Goal: Task Accomplishment & Management: Use online tool/utility

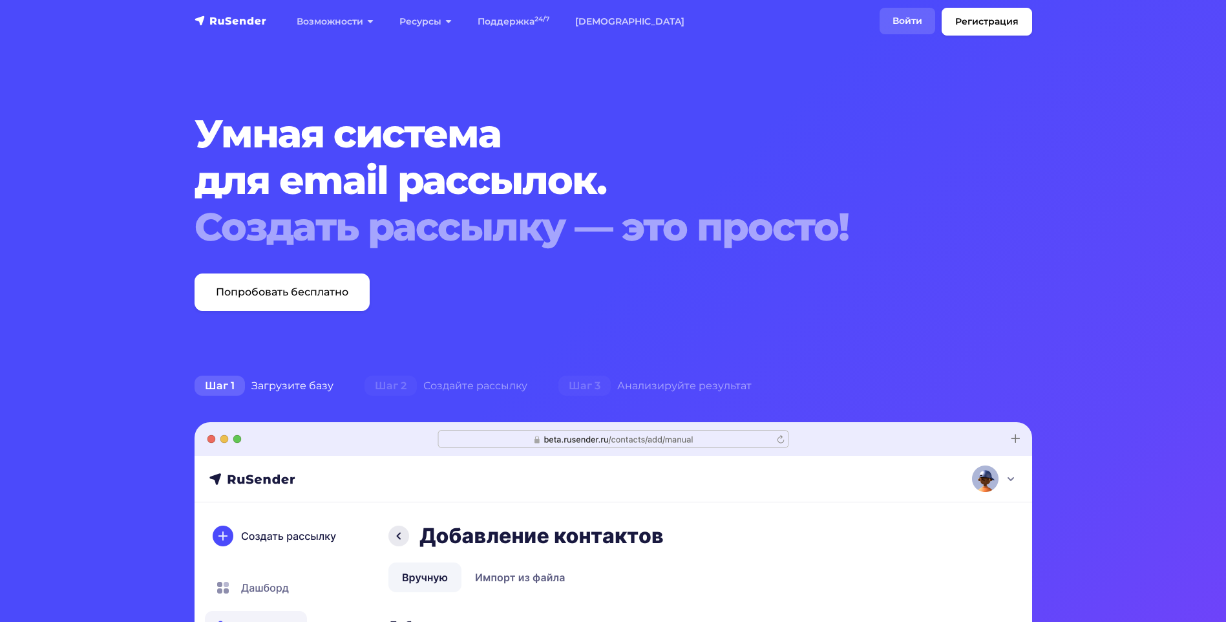
click at [895, 25] on link "Войти" at bounding box center [907, 21] width 56 height 26
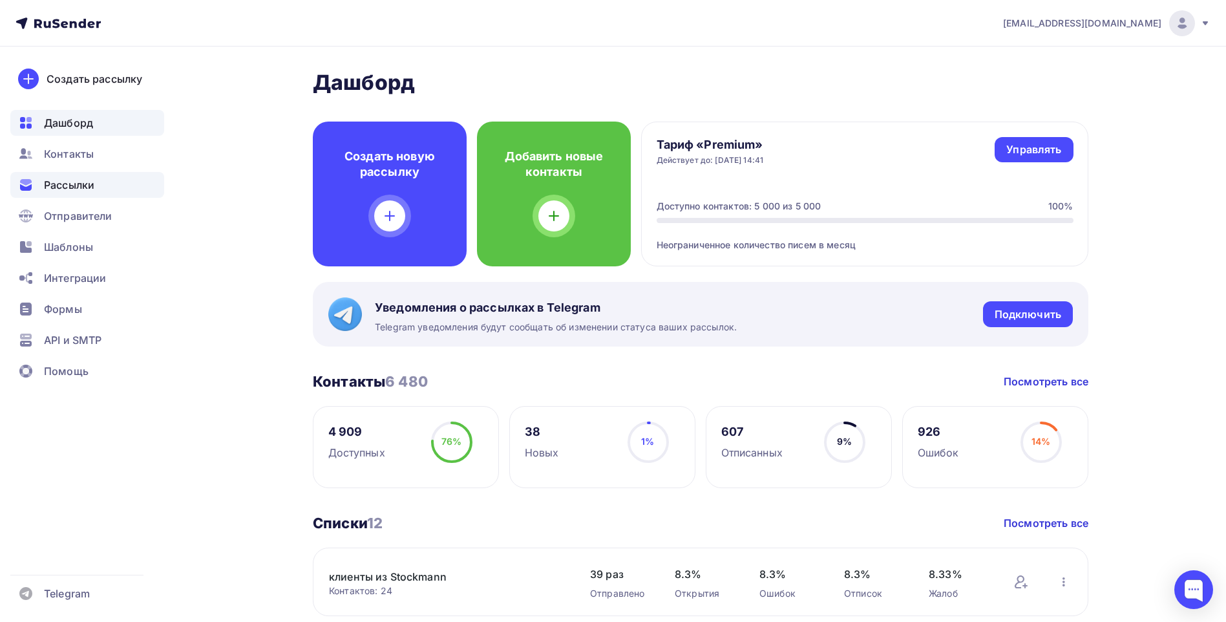
click at [90, 191] on span "Рассылки" at bounding box center [69, 185] width 50 height 16
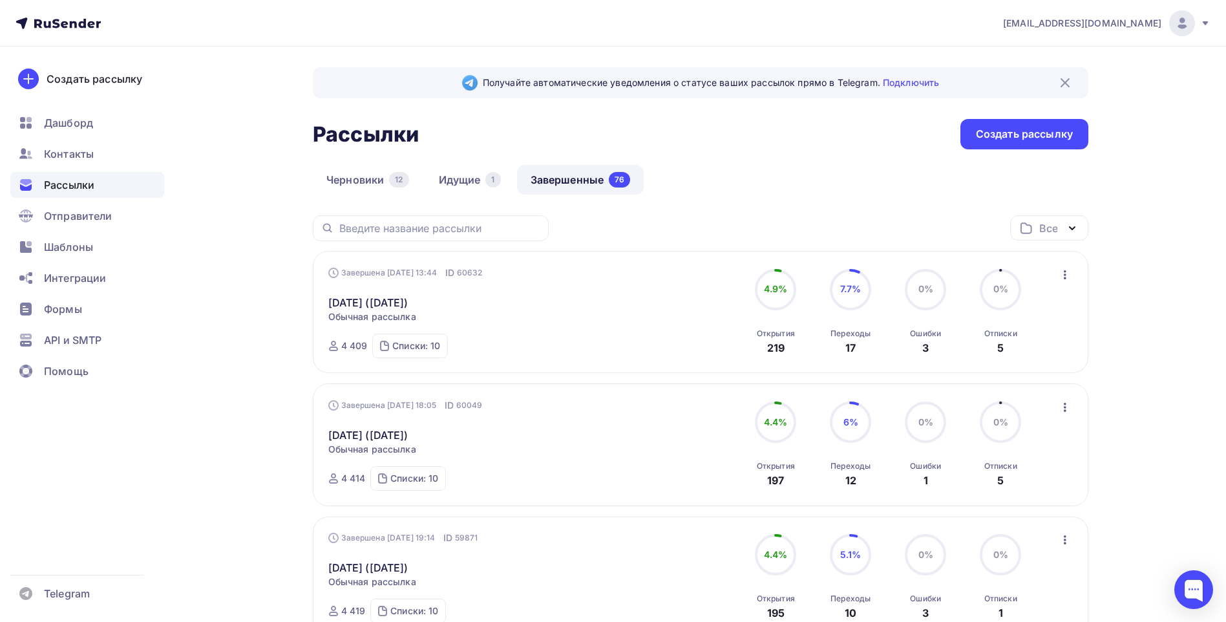
click at [1063, 278] on icon "button" at bounding box center [1065, 275] width 16 height 16
click at [1041, 364] on div "Копировать в новую" at bounding box center [1005, 360] width 132 height 16
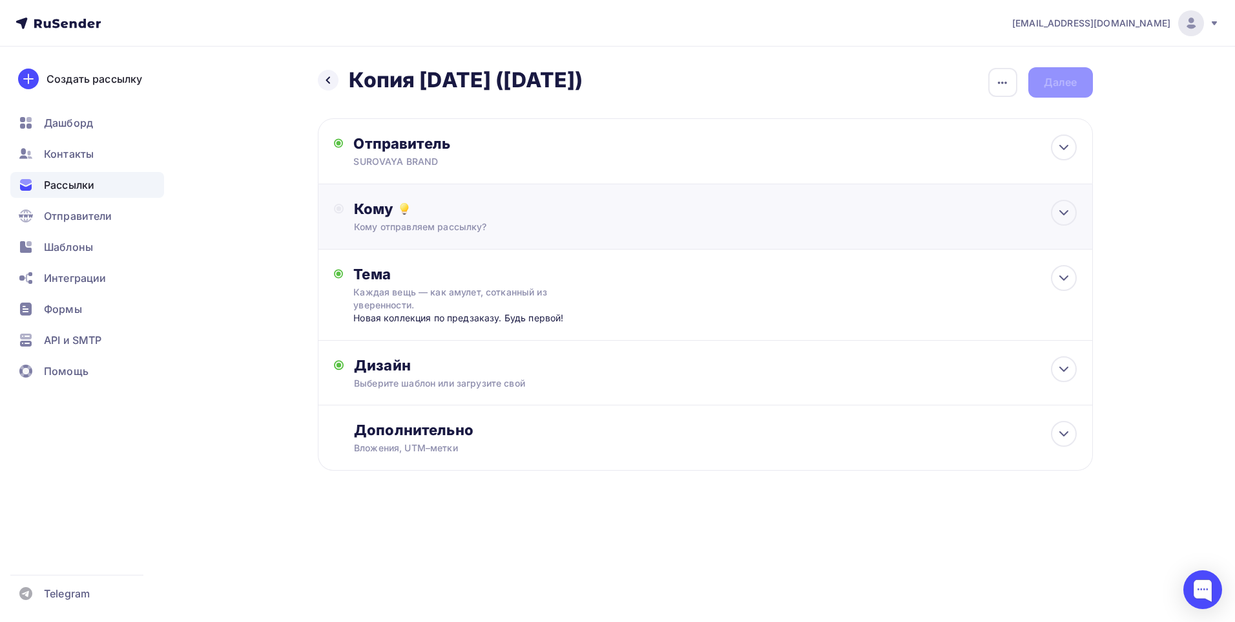
click at [576, 206] on div "Кому" at bounding box center [715, 209] width 722 height 18
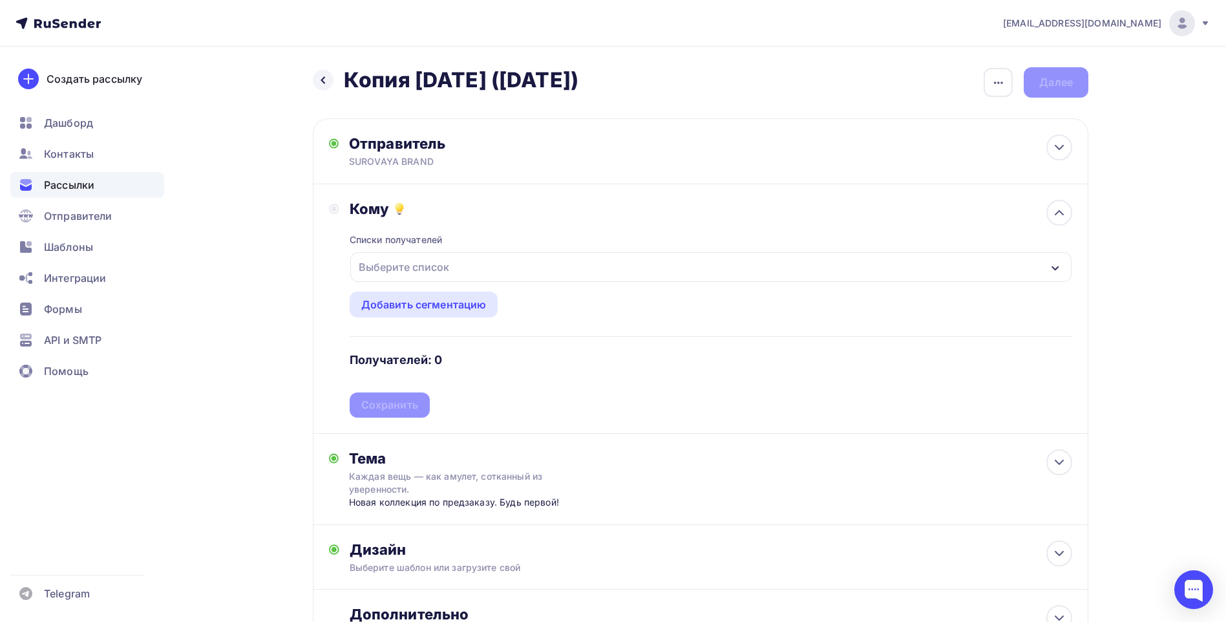
click at [512, 263] on div "Выберите список" at bounding box center [710, 267] width 721 height 30
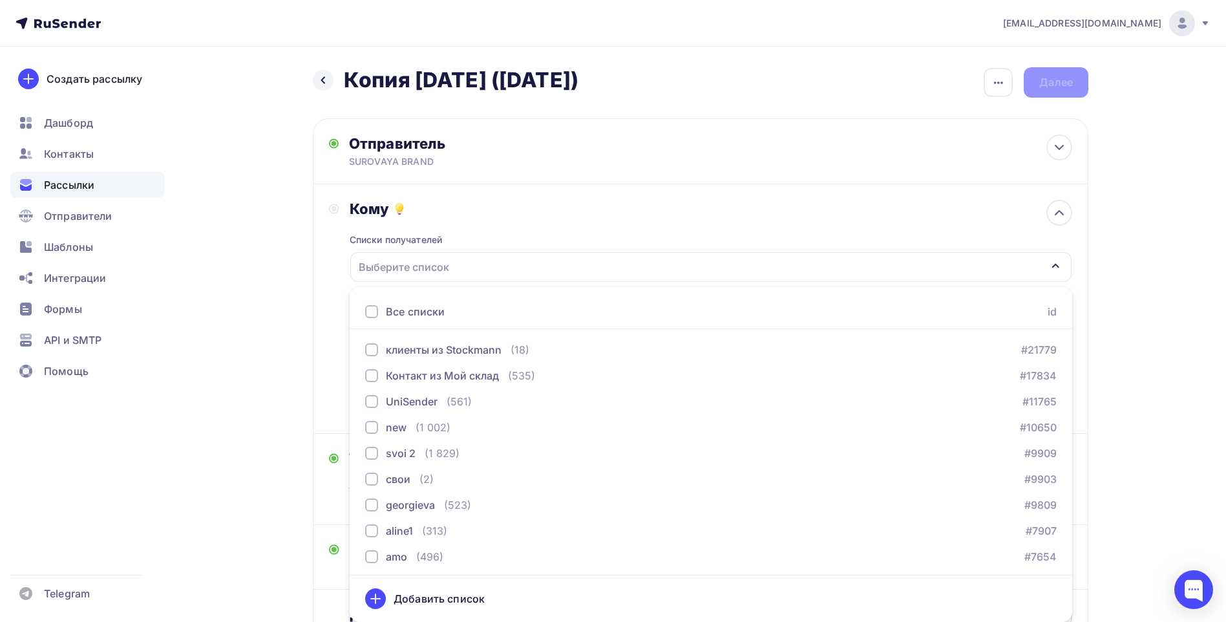
click at [370, 311] on div at bounding box center [371, 311] width 13 height 13
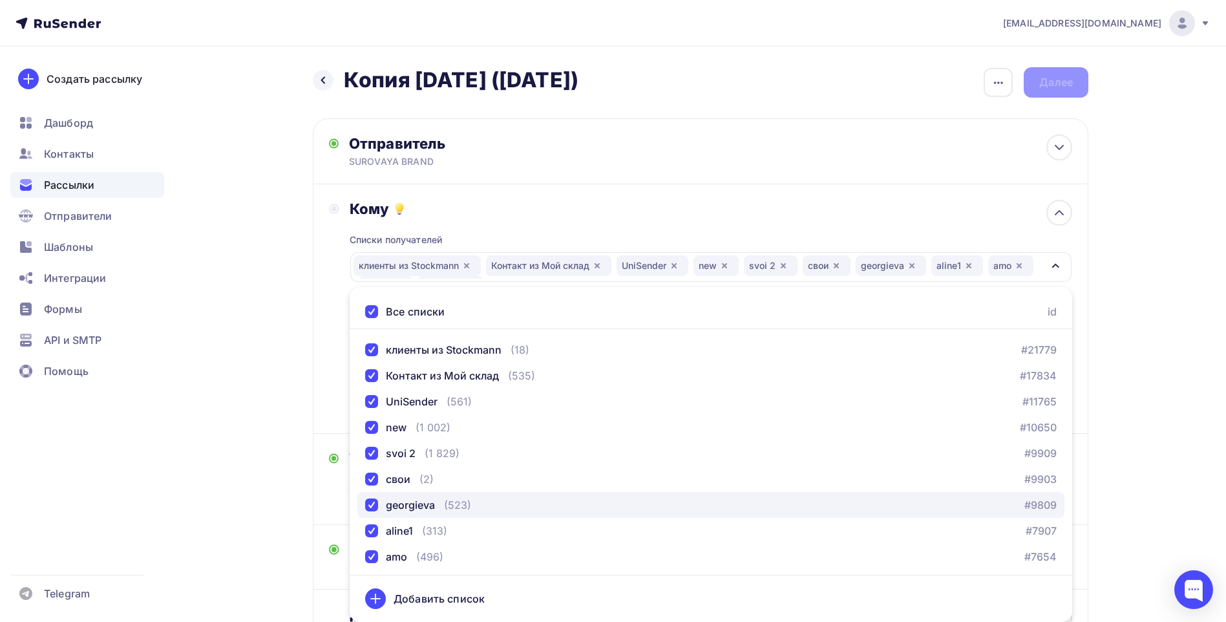
click at [372, 505] on div "button" at bounding box center [371, 504] width 13 height 13
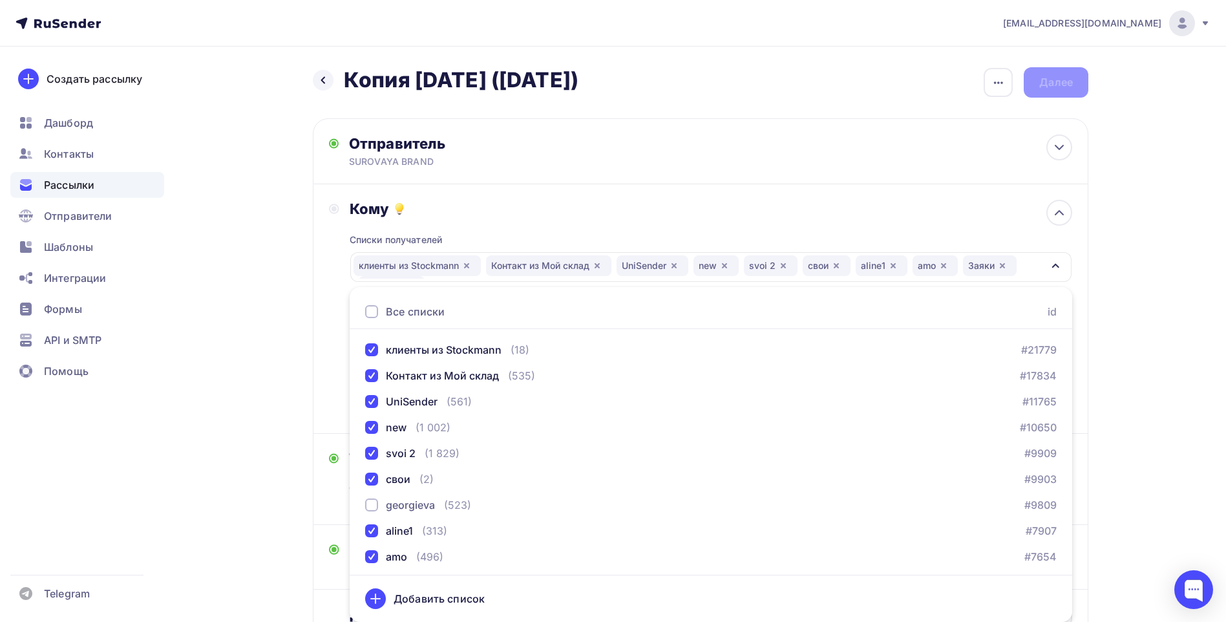
click at [340, 388] on div "Кому Списки получателей клиенты из Stockmann Контакт из Мой склад UniSender new…" at bounding box center [700, 309] width 743 height 218
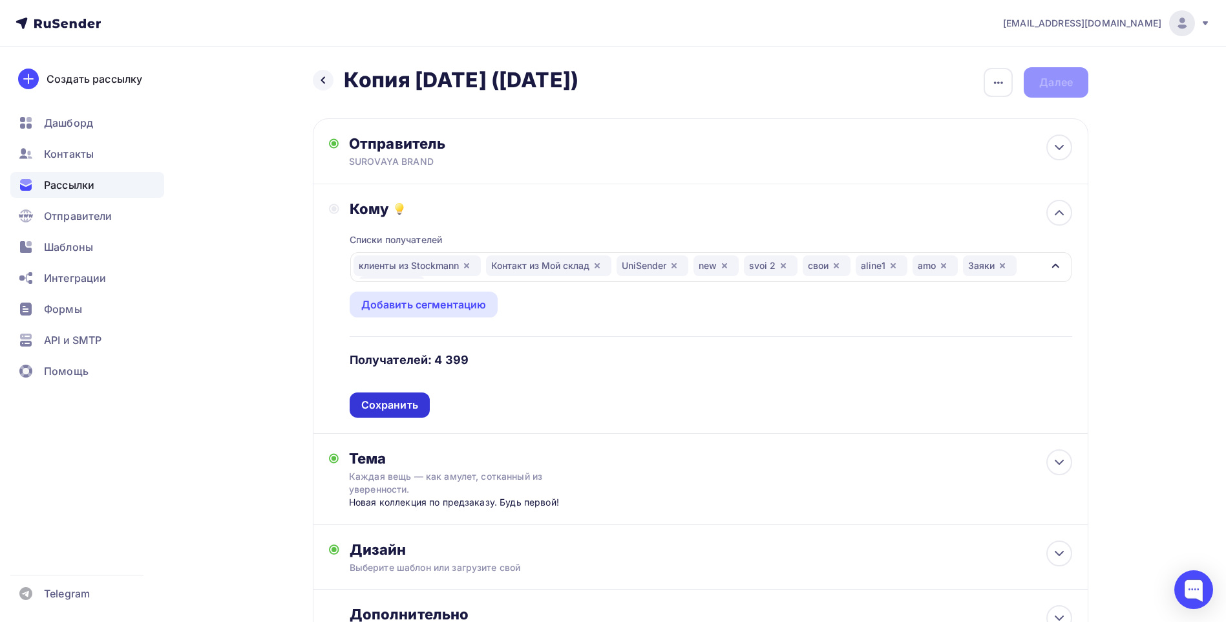
click at [405, 409] on div "Сохранить" at bounding box center [389, 404] width 57 height 15
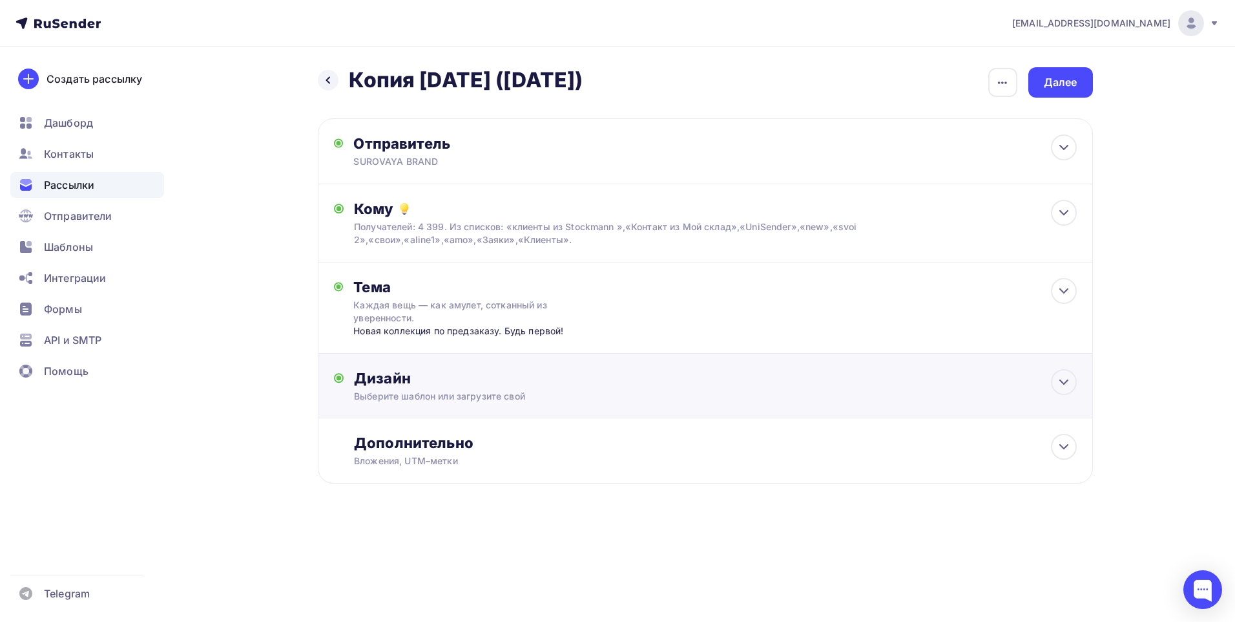
click at [570, 392] on div "Выберите шаблон или загрузите свой" at bounding box center [679, 396] width 651 height 13
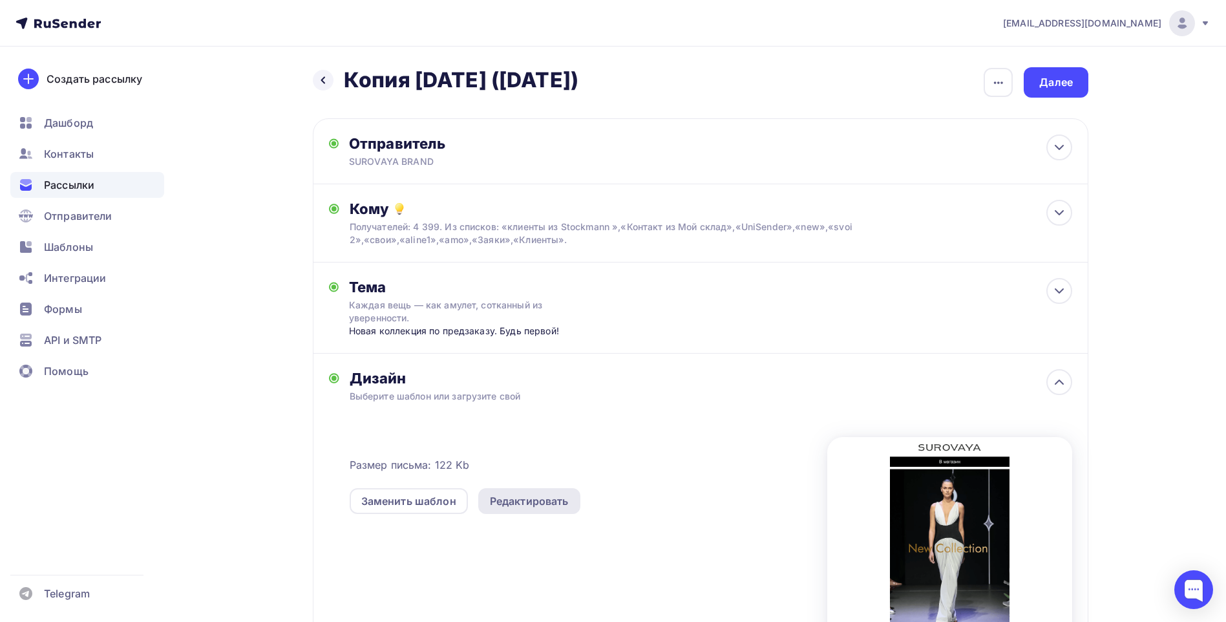
click at [516, 505] on div "Редактировать" at bounding box center [529, 501] width 79 height 16
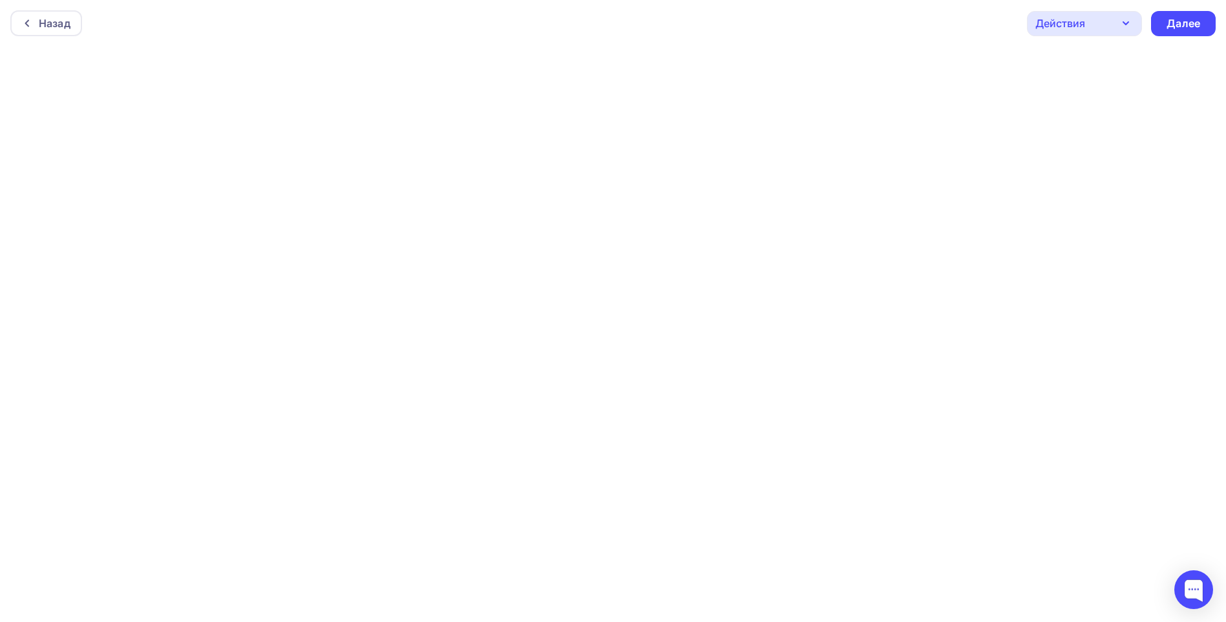
click at [1074, 30] on div "Действия" at bounding box center [1060, 24] width 50 height 16
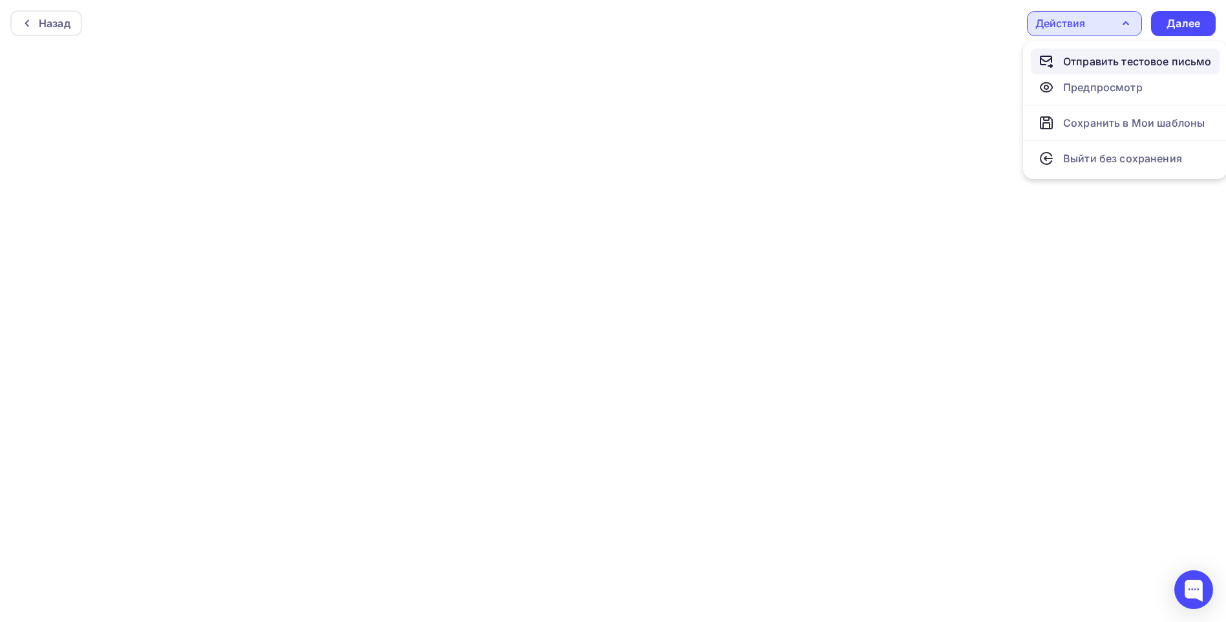
click at [1078, 59] on div "Отправить тестовое письмо" at bounding box center [1137, 62] width 149 height 16
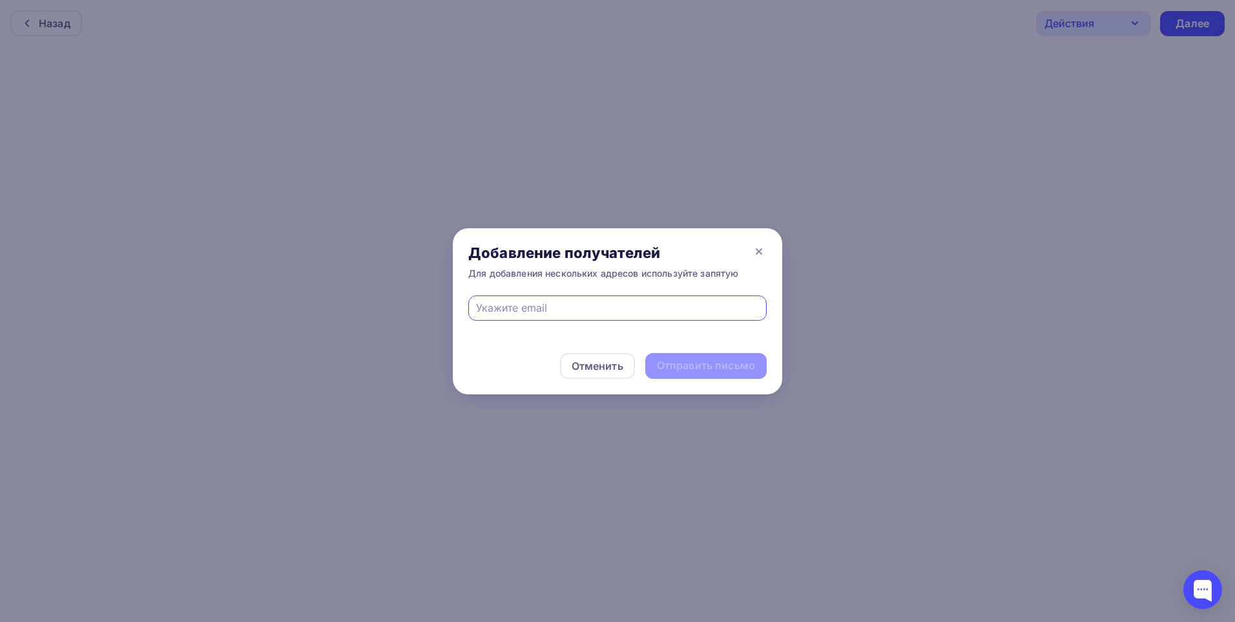
click at [609, 315] on div at bounding box center [617, 307] width 298 height 25
click at [611, 309] on input "text" at bounding box center [618, 308] width 284 height 16
type input "[EMAIL_ADDRESS][DOMAIN_NAME]"
click at [695, 373] on div "Отправить письмо" at bounding box center [705, 366] width 121 height 26
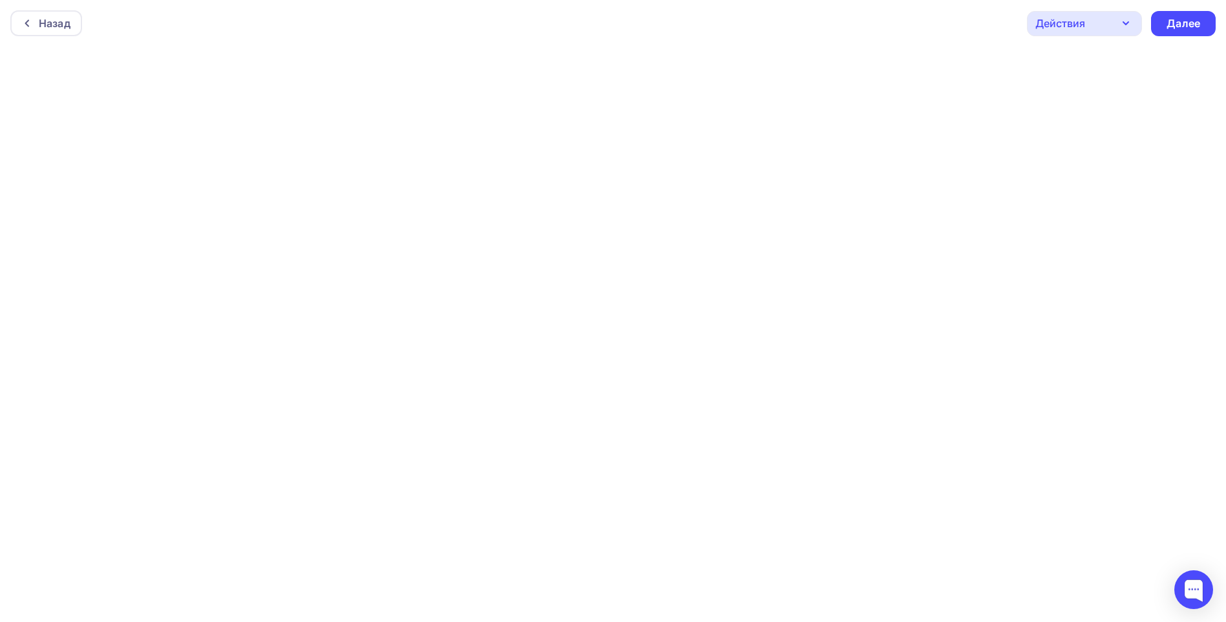
click at [1105, 21] on div "Действия" at bounding box center [1084, 23] width 115 height 25
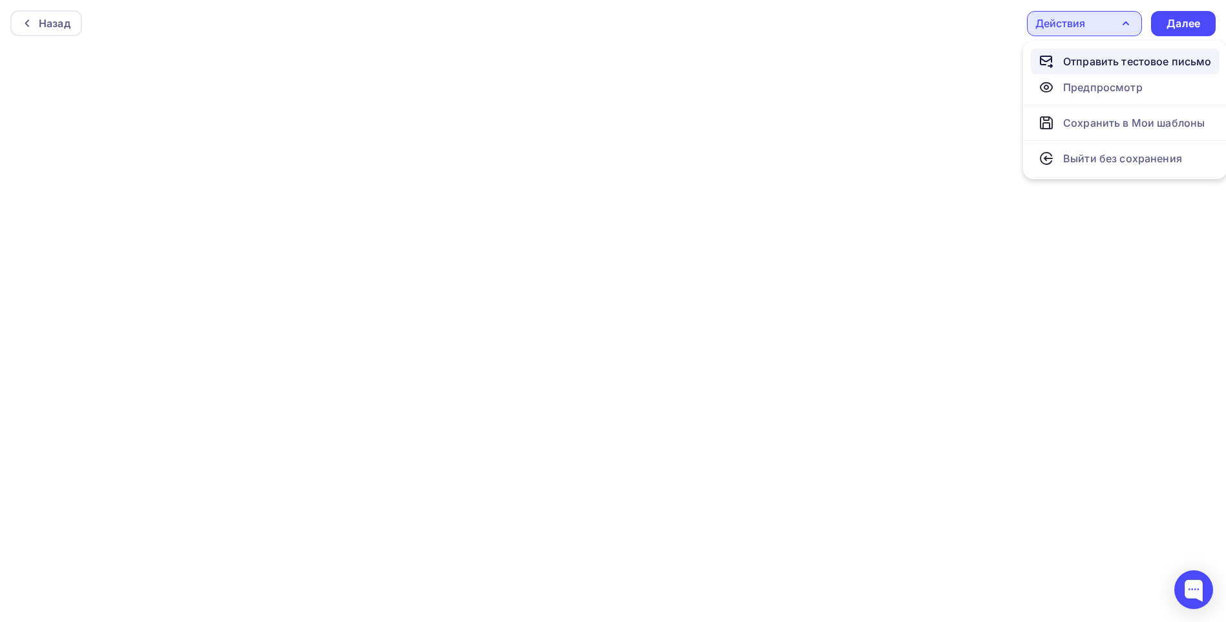
click at [1105, 63] on div "Отправить тестовое письмо" at bounding box center [1137, 62] width 149 height 16
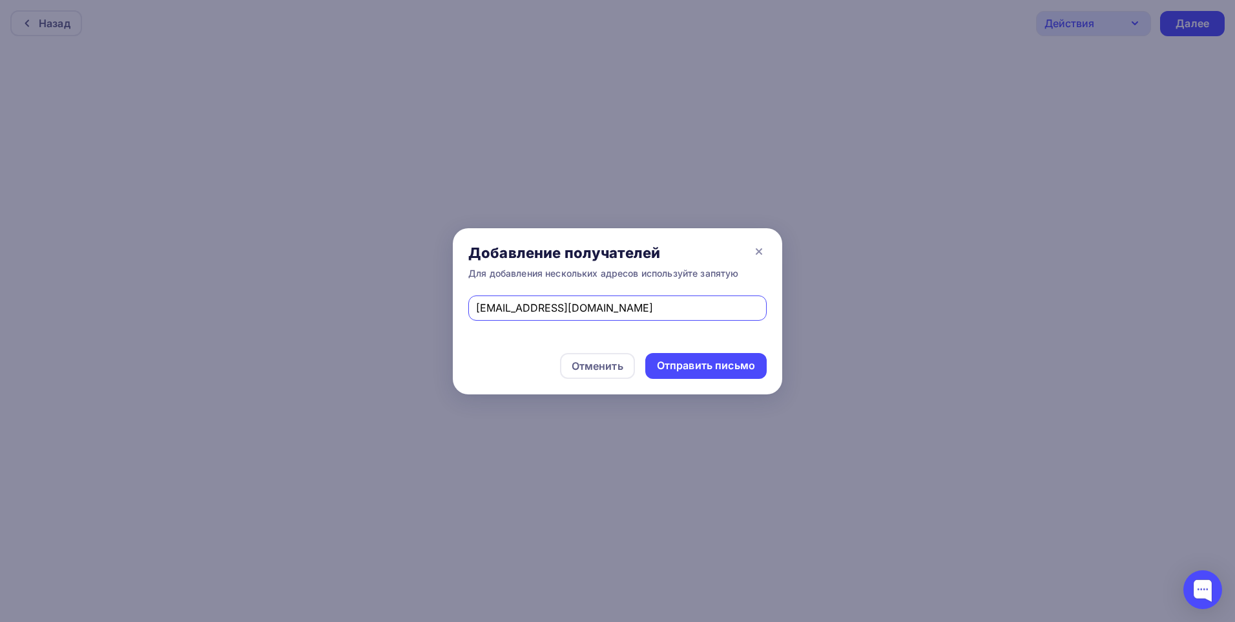
click at [619, 308] on input "[EMAIL_ADDRESS][DOMAIN_NAME]" at bounding box center [618, 308] width 284 height 16
drag, startPoint x: 620, startPoint y: 309, endPoint x: 454, endPoint y: 329, distance: 166.6
click at [454, 329] on div "[EMAIL_ADDRESS][DOMAIN_NAME]" at bounding box center [618, 316] width 330 height 42
click at [518, 313] on input "text" at bounding box center [618, 308] width 284 height 16
type input "[EMAIL_ADDRESS][DOMAIN_NAME]"
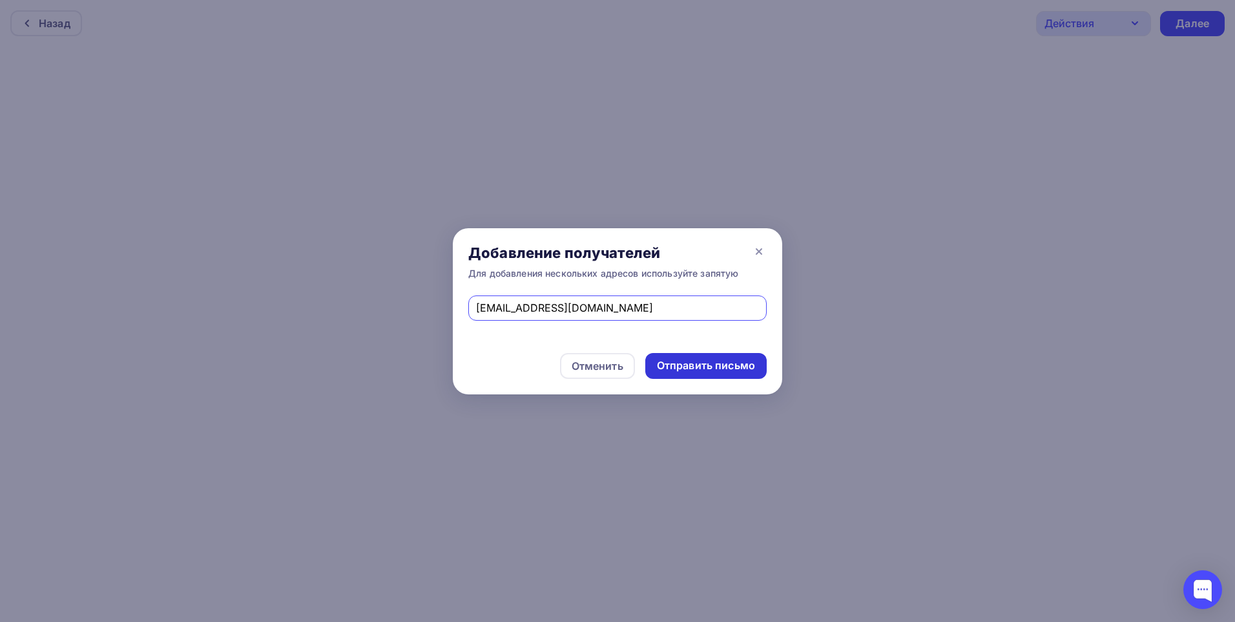
click at [662, 364] on div "Отправить письмо" at bounding box center [706, 365] width 98 height 15
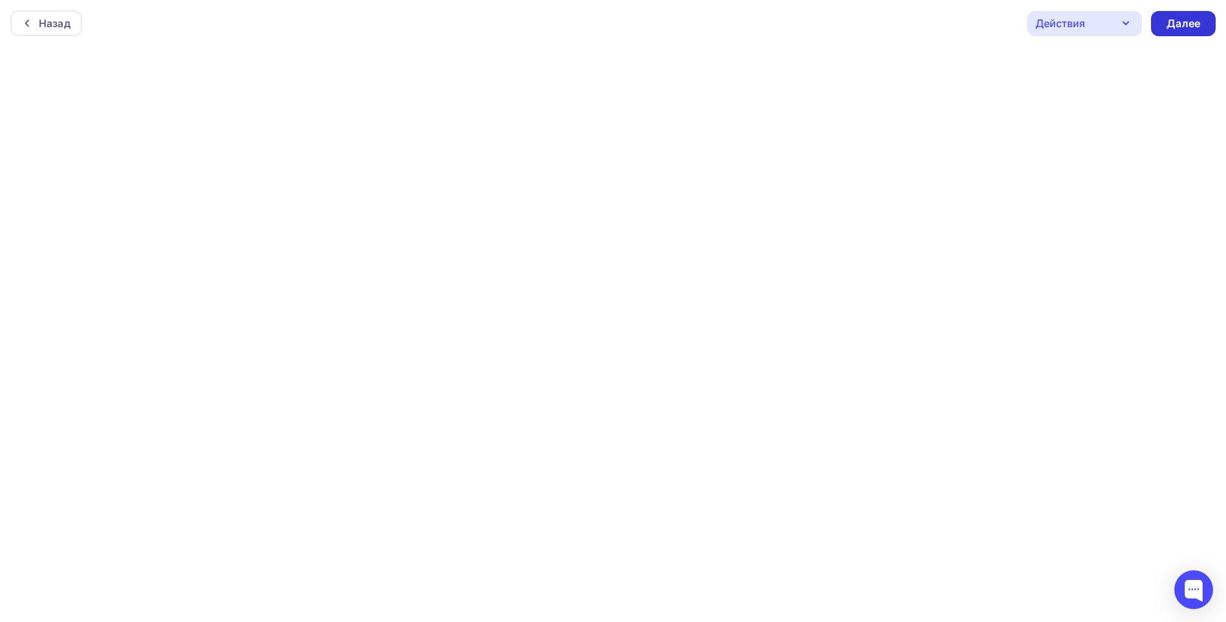
click at [1170, 15] on div "Далее" at bounding box center [1183, 23] width 65 height 25
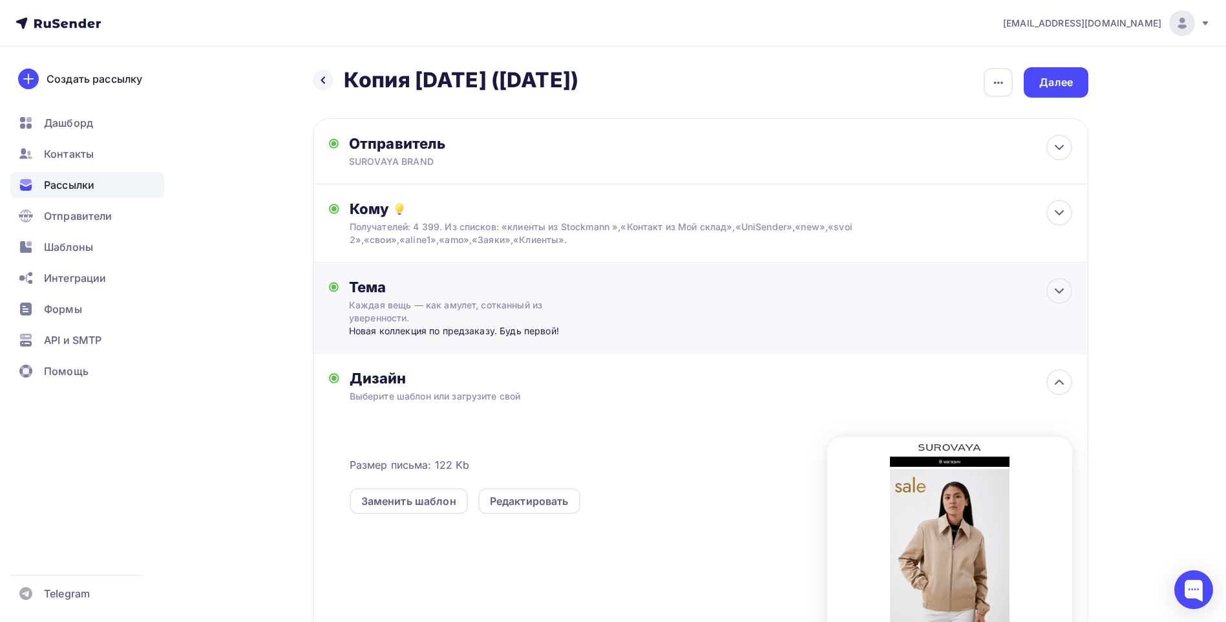
click at [545, 317] on div "Каждая вещь — как амулет, сотканный из уверенности." at bounding box center [464, 311] width 230 height 26
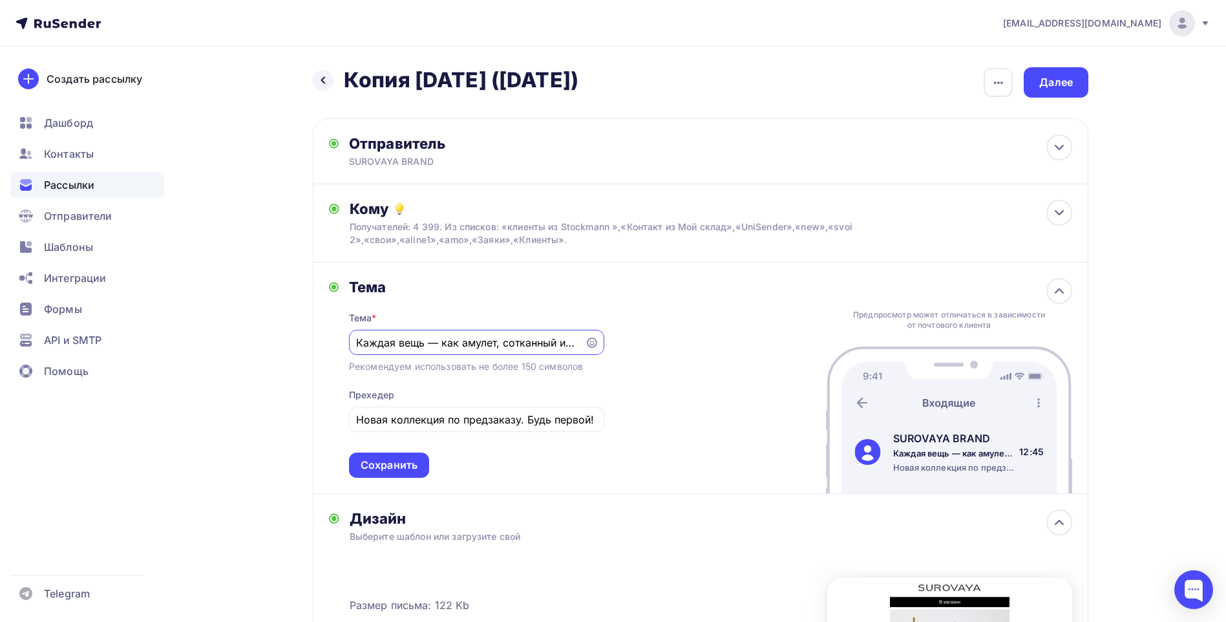
drag, startPoint x: 511, startPoint y: 349, endPoint x: 317, endPoint y: 364, distance: 195.1
click at [317, 364] on div "Тема Тема * Каждая вещь — как амулет, сотканный из уверенности. Рекомендуем исп…" at bounding box center [700, 377] width 775 height 231
click at [508, 344] on input "Каждая вещь — как амулет, сотканный из уверенности." at bounding box center [466, 343] width 221 height 16
drag, startPoint x: 357, startPoint y: 417, endPoint x: 518, endPoint y: 426, distance: 161.8
click at [518, 426] on input "Новая коллекция по предзаказу. Будь первой!" at bounding box center [476, 420] width 240 height 16
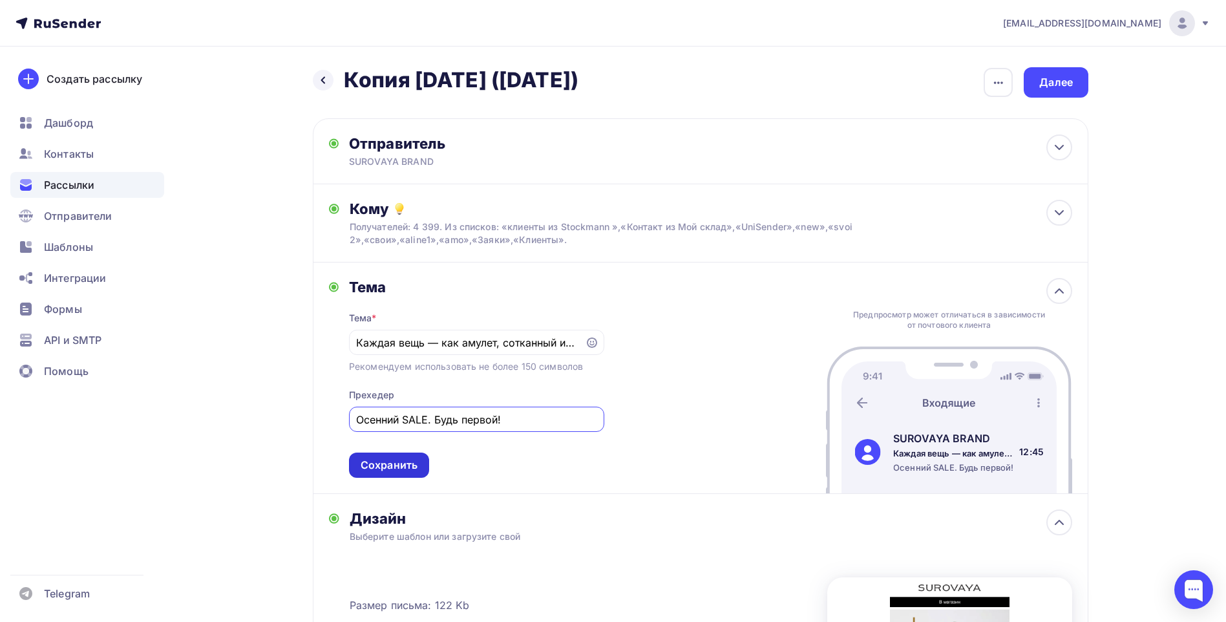
type input "Осенний SALE. Будь первой!"
click at [414, 465] on div "Сохранить" at bounding box center [389, 464] width 57 height 15
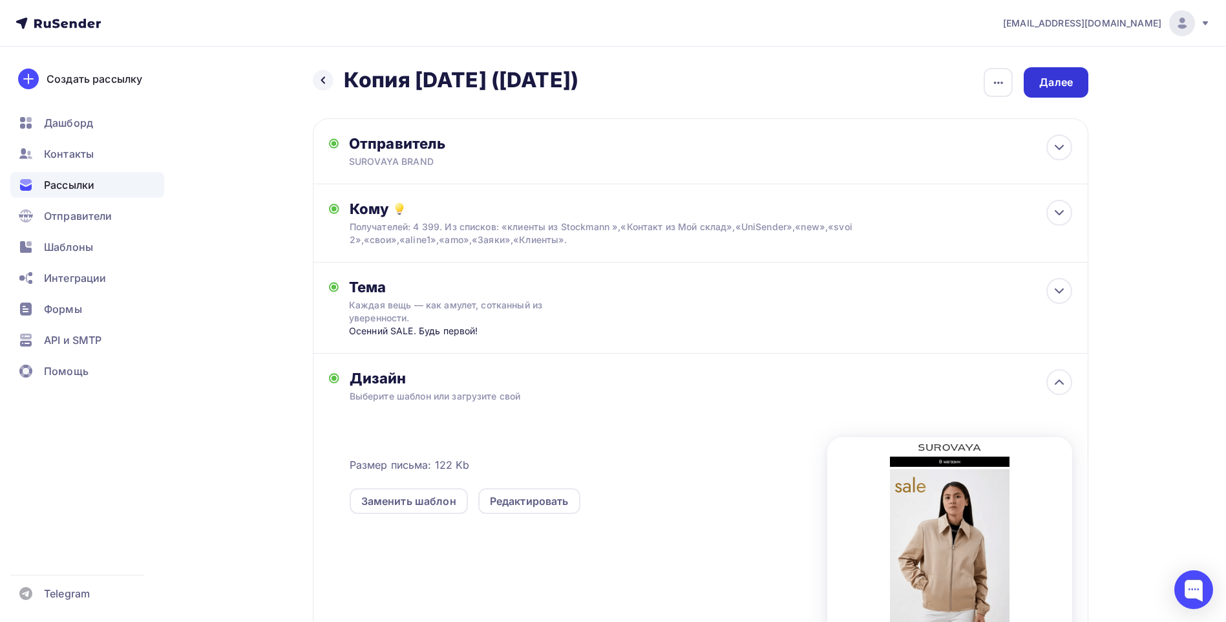
click at [1045, 83] on div "Далее" at bounding box center [1056, 82] width 34 height 15
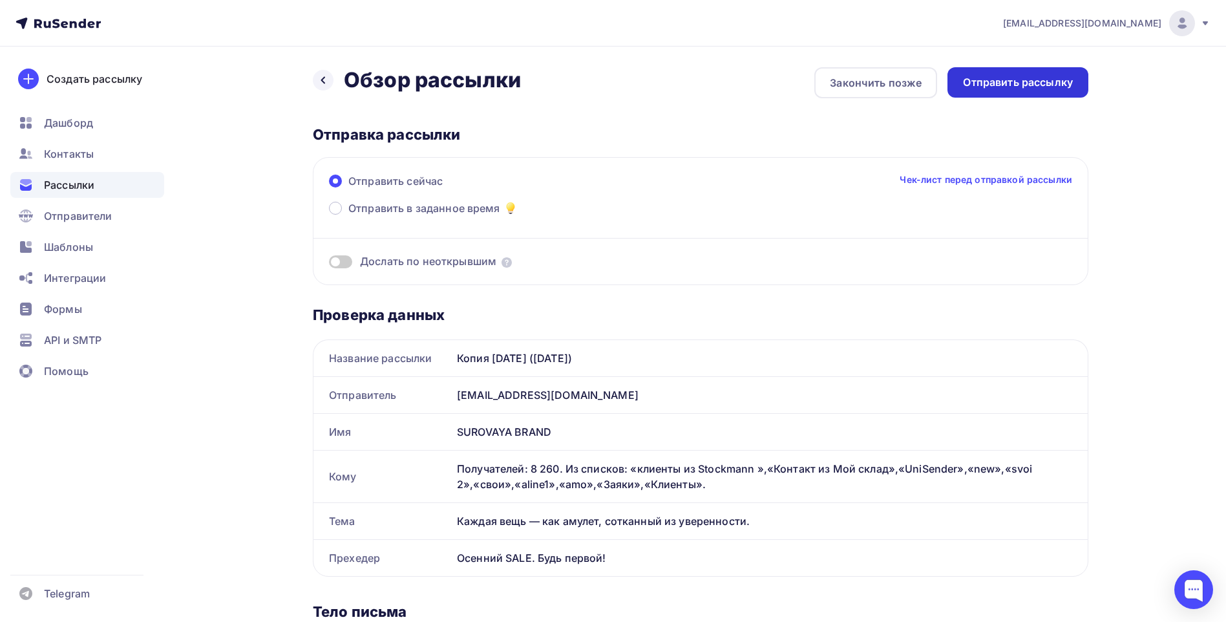
click at [1010, 83] on div "Отправить рассылку" at bounding box center [1018, 82] width 110 height 15
